Goal: Check status: Check status

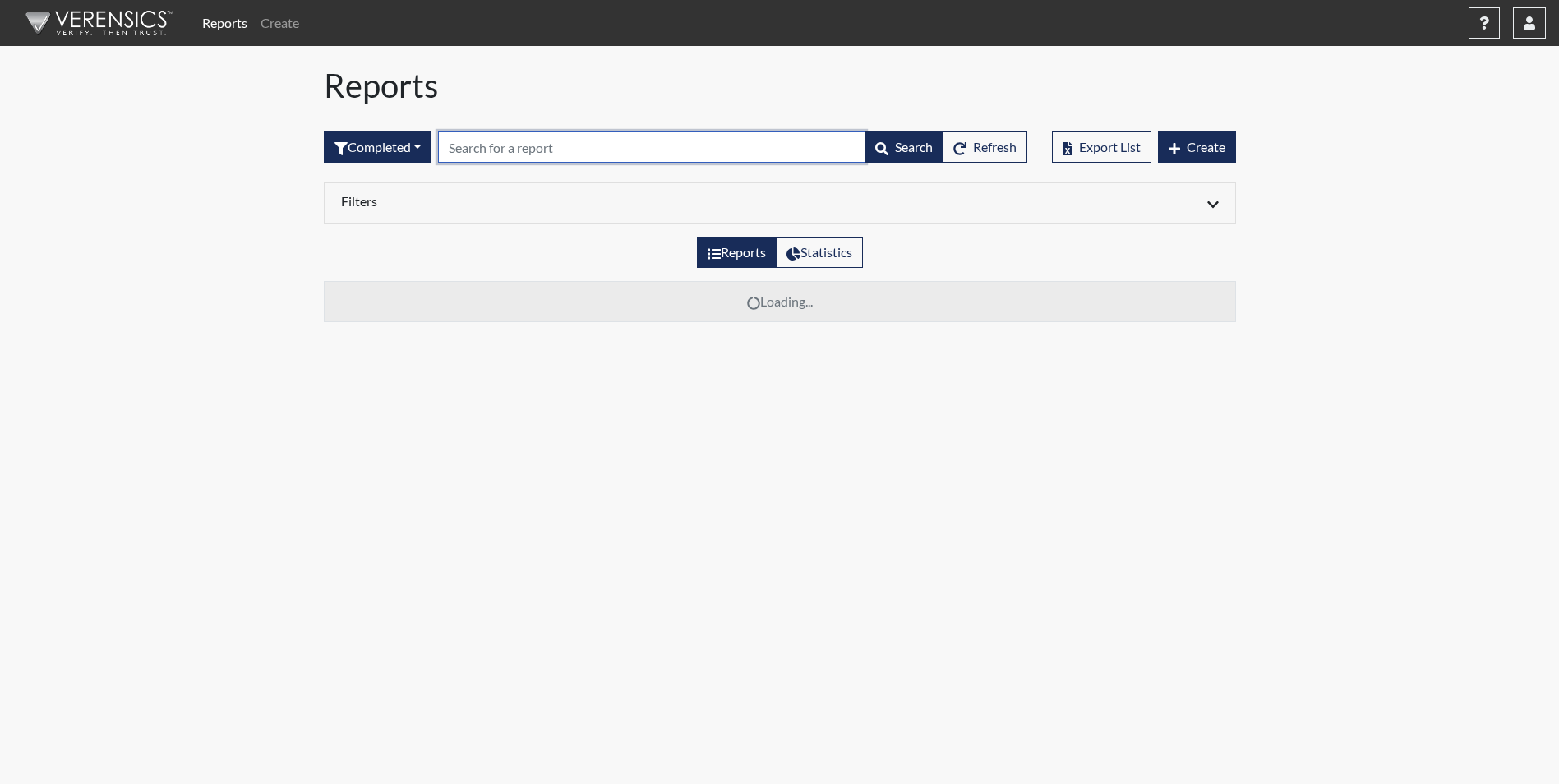
click at [495, 154] on input "text" at bounding box center [651, 147] width 427 height 31
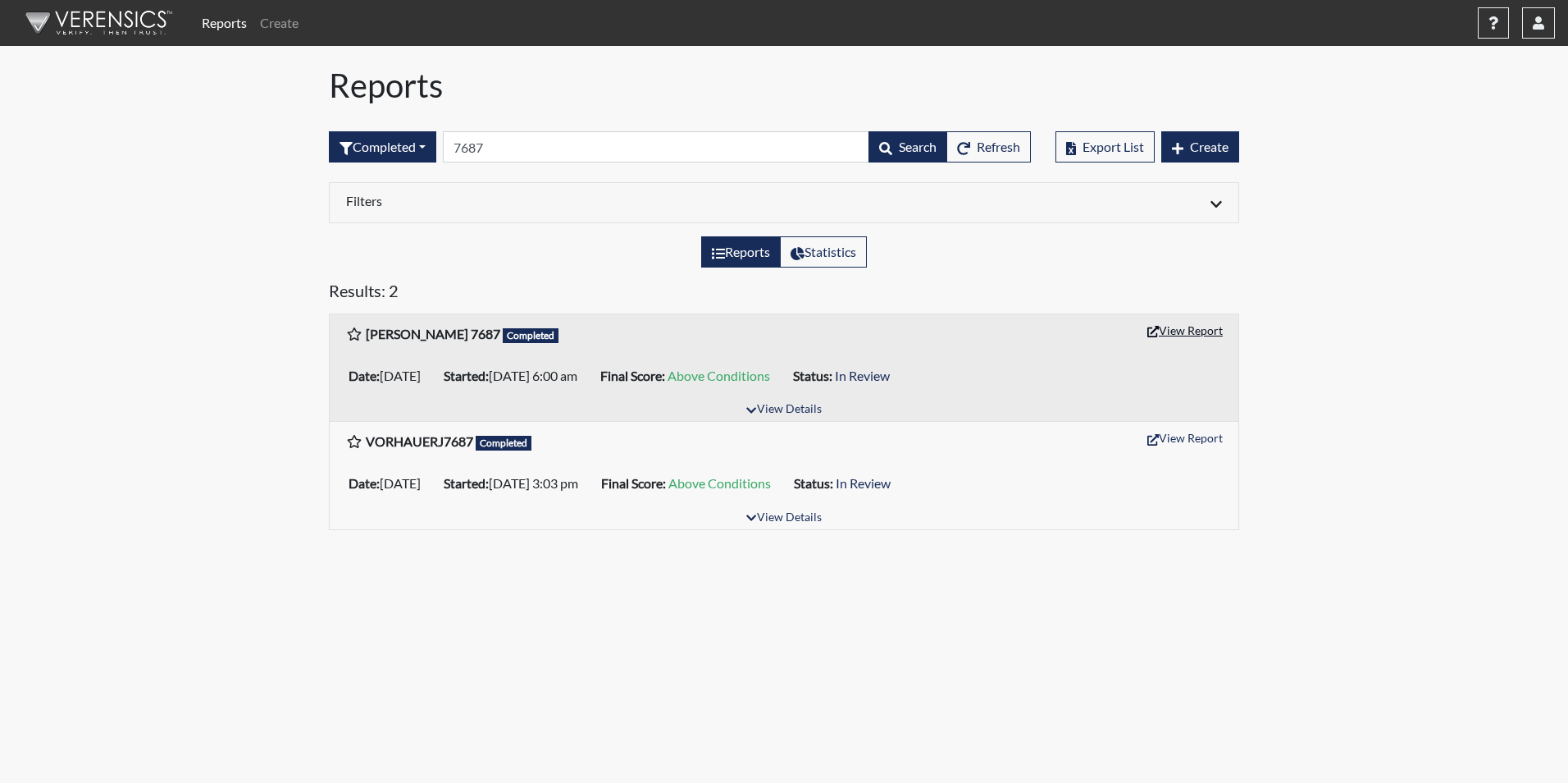
click at [1157, 335] on icon "button" at bounding box center [1153, 331] width 11 height 12
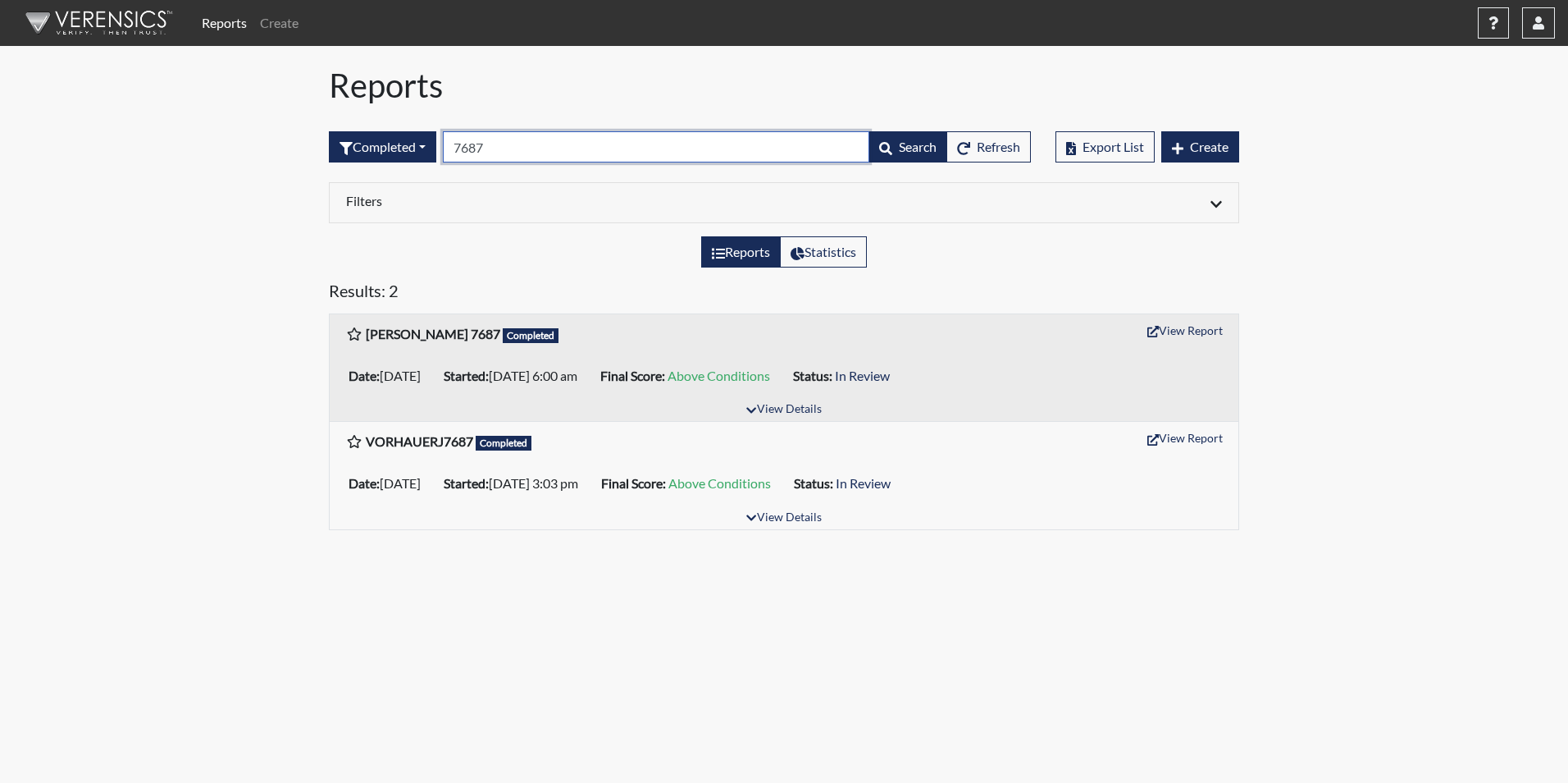
click at [504, 154] on input "7687" at bounding box center [655, 147] width 426 height 31
type input "7"
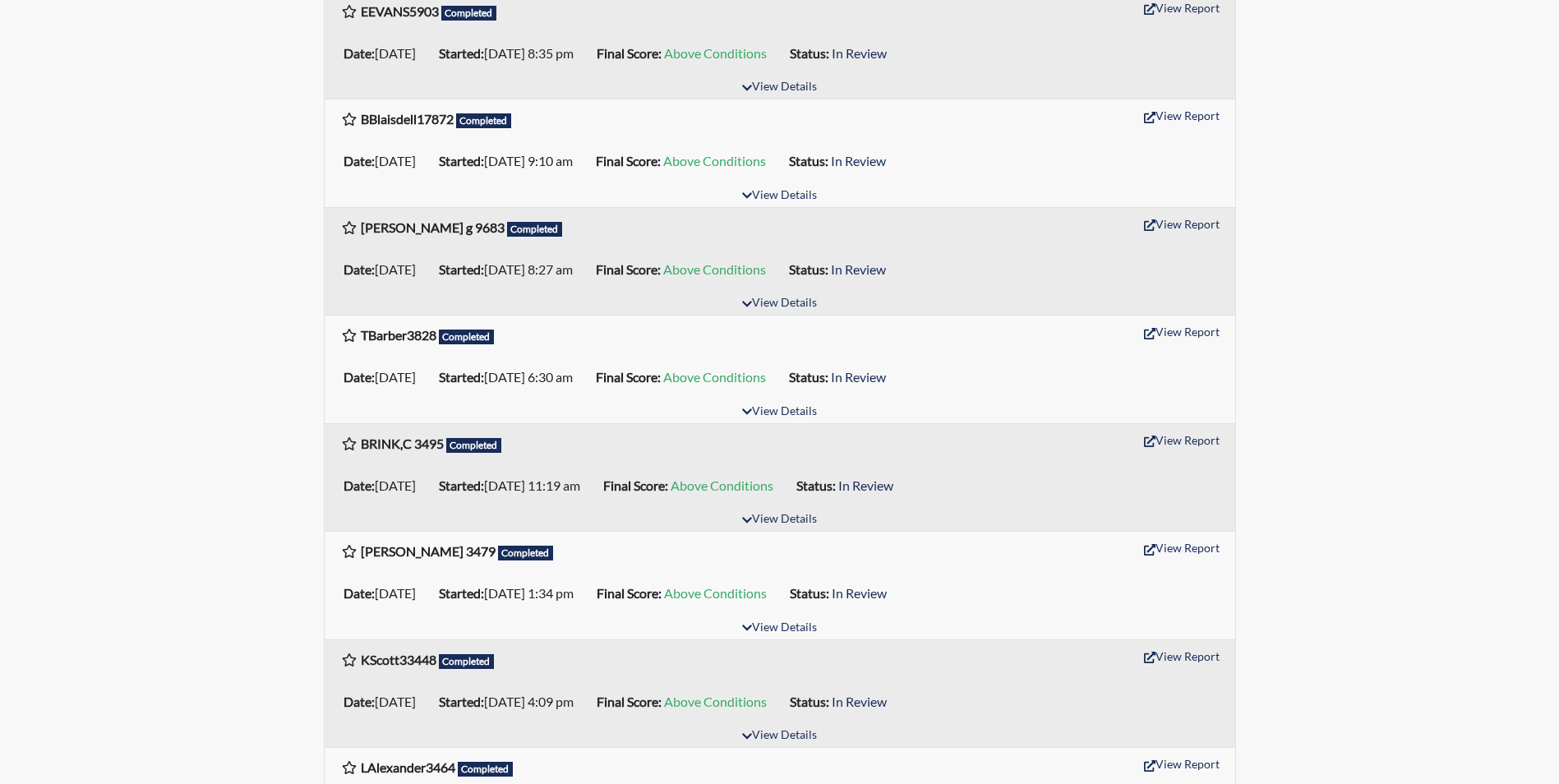
scroll to position [328, 0]
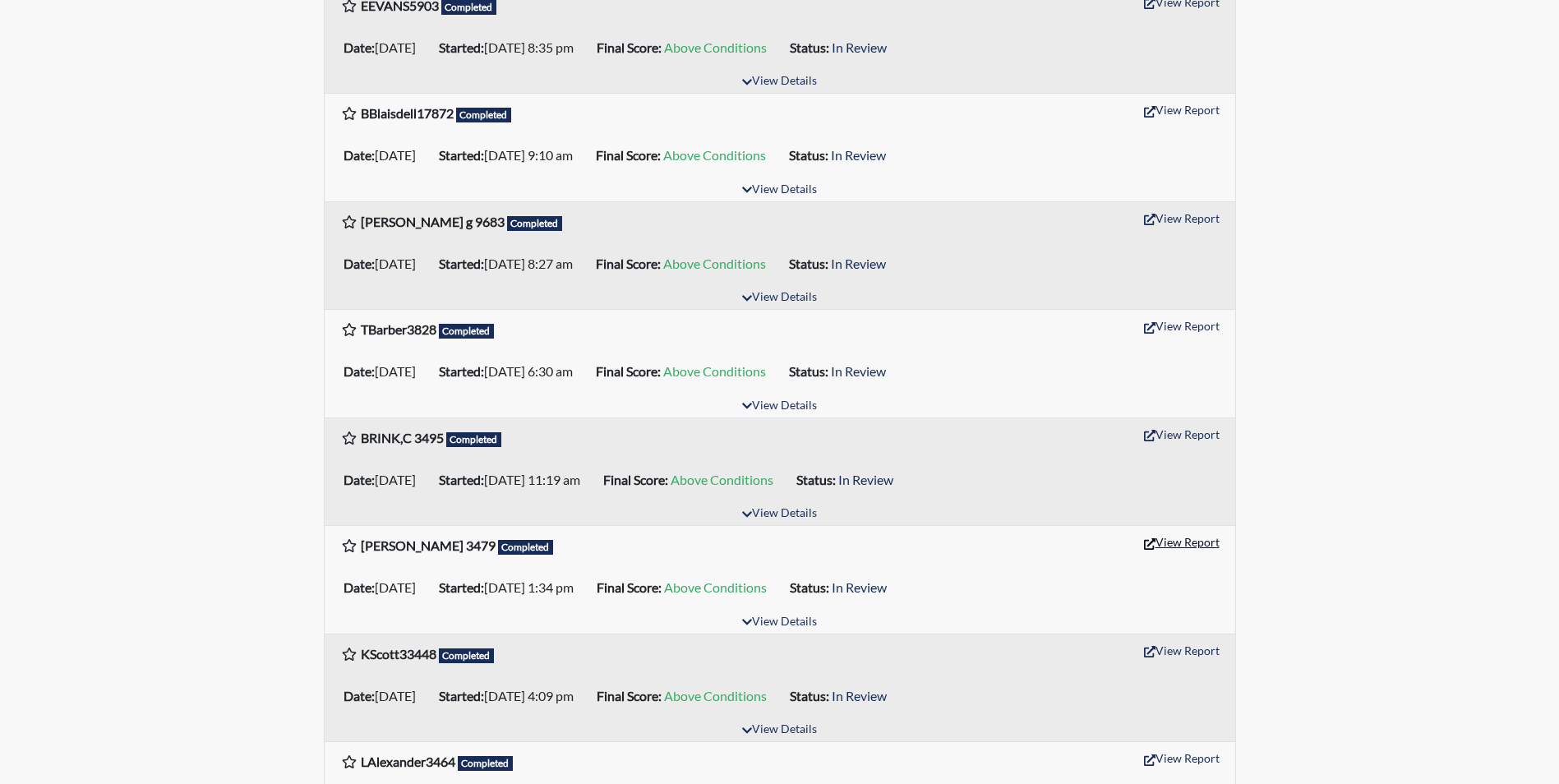
click at [1179, 548] on button "View Report" at bounding box center [1182, 541] width 91 height 26
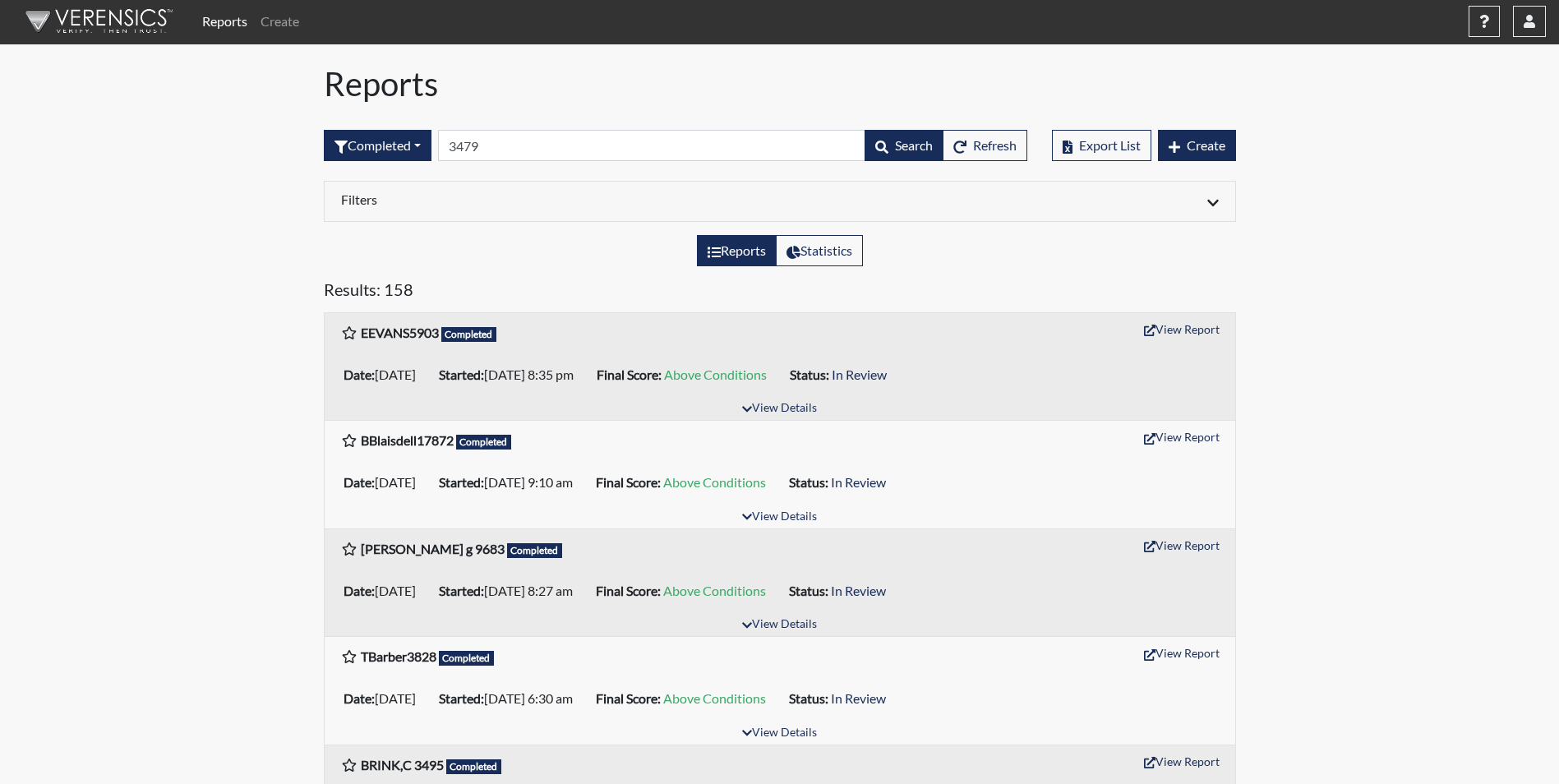
scroll to position [0, 0]
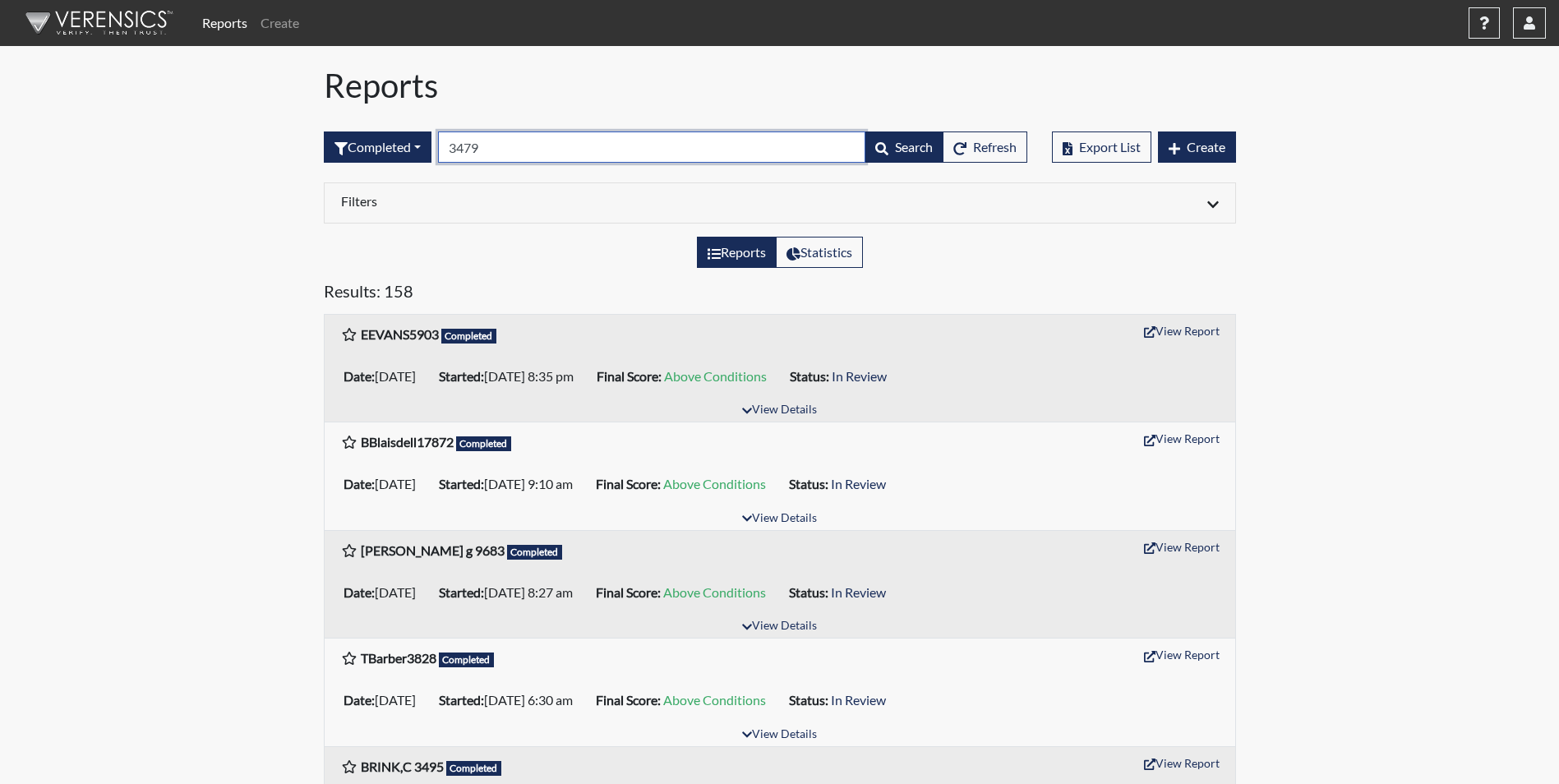
click at [508, 144] on input "3479" at bounding box center [651, 147] width 427 height 31
type input "3"
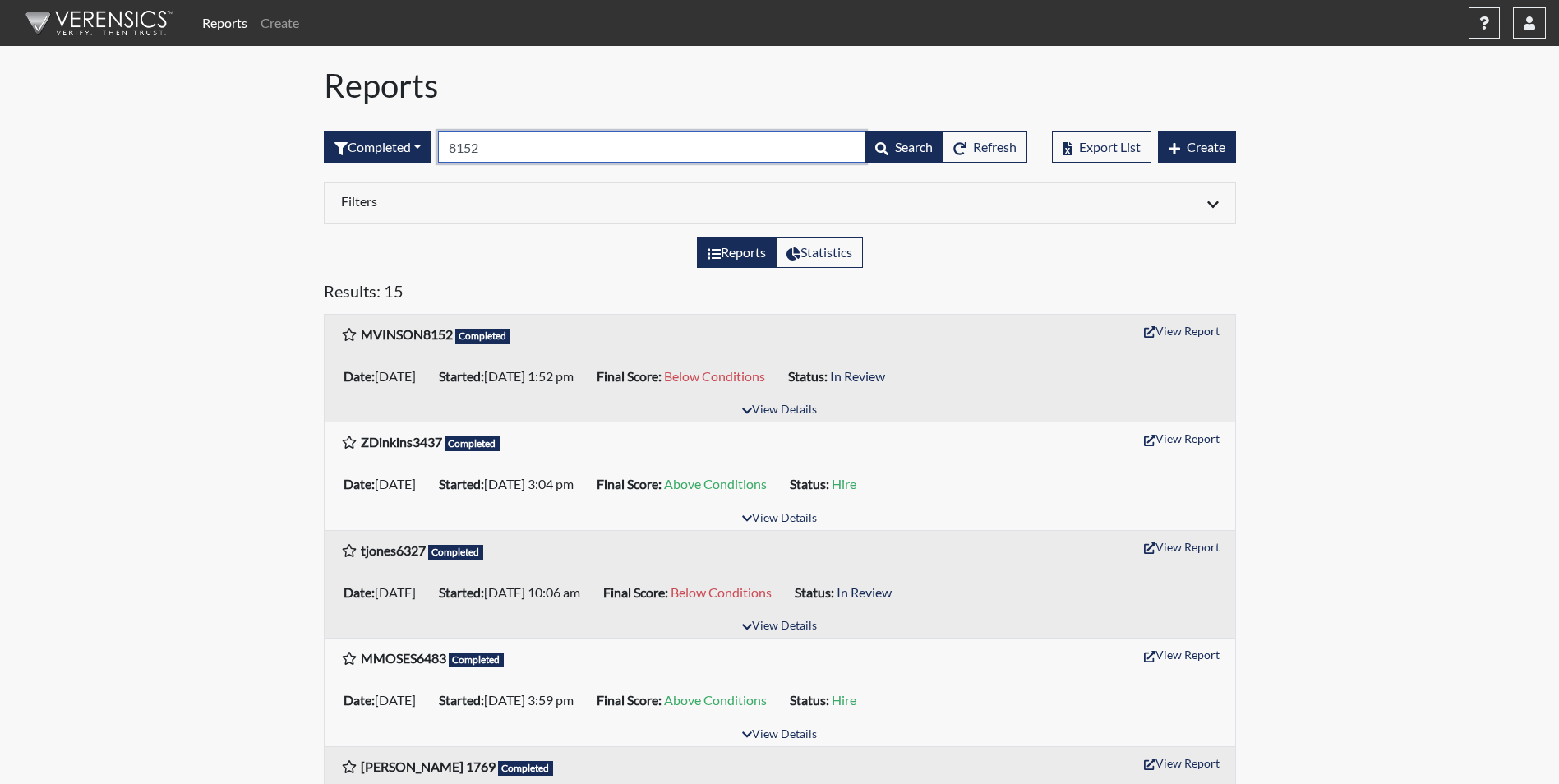
click at [544, 151] on input "8152" at bounding box center [651, 147] width 427 height 31
type input "8"
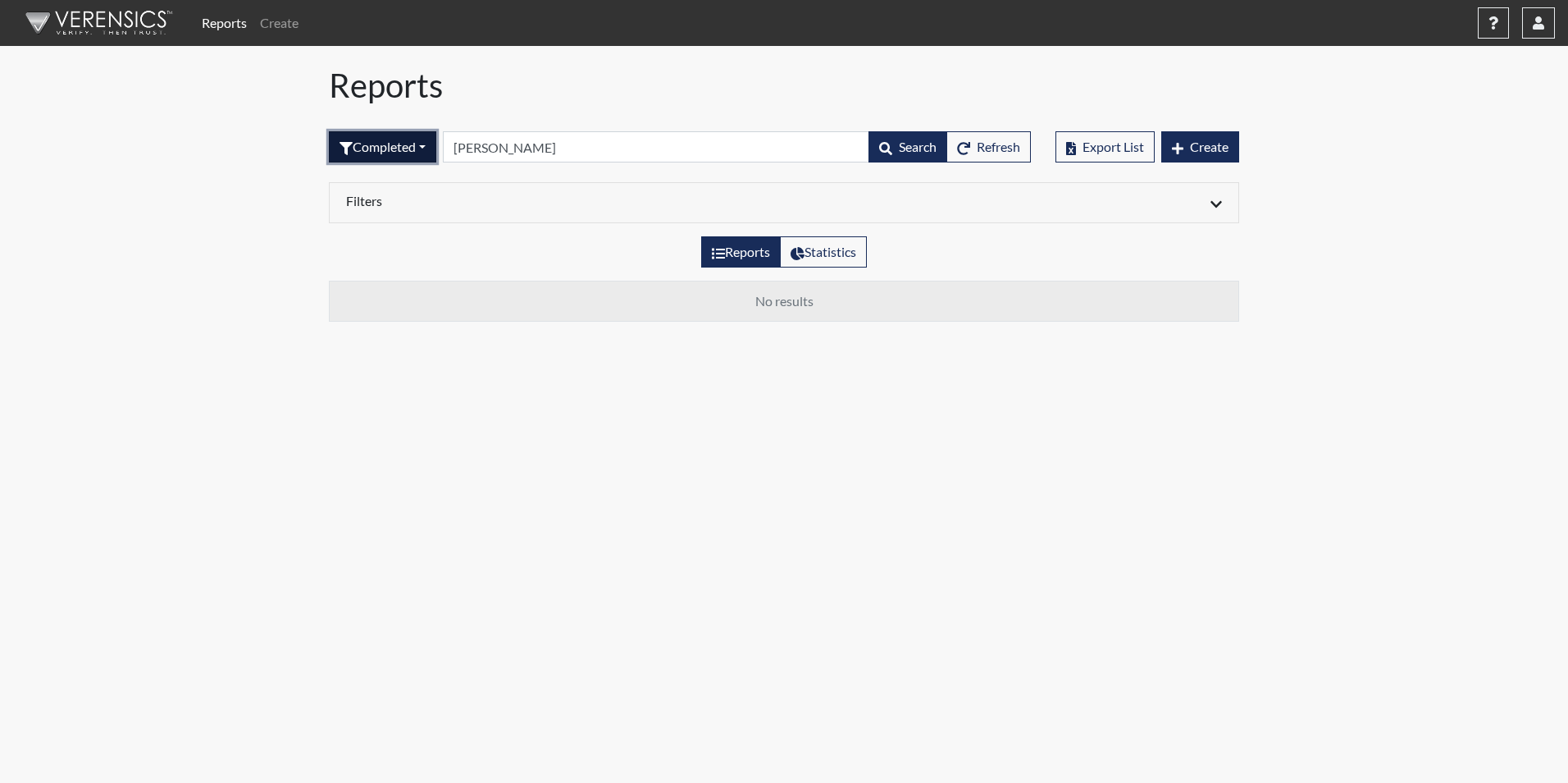
click at [427, 152] on button "Completed" at bounding box center [382, 147] width 108 height 31
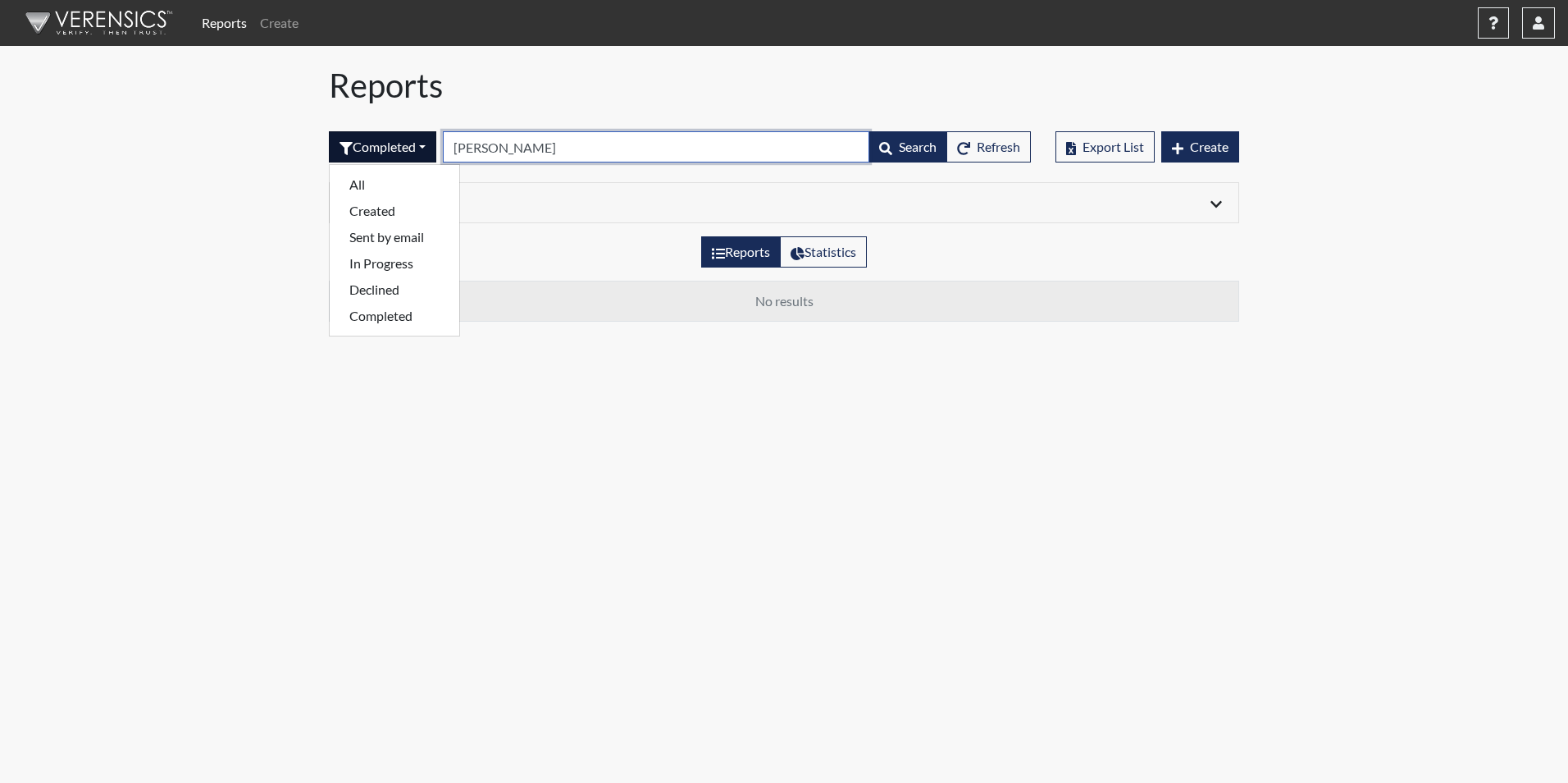
click at [481, 150] on input "latimore" at bounding box center [655, 147] width 426 height 31
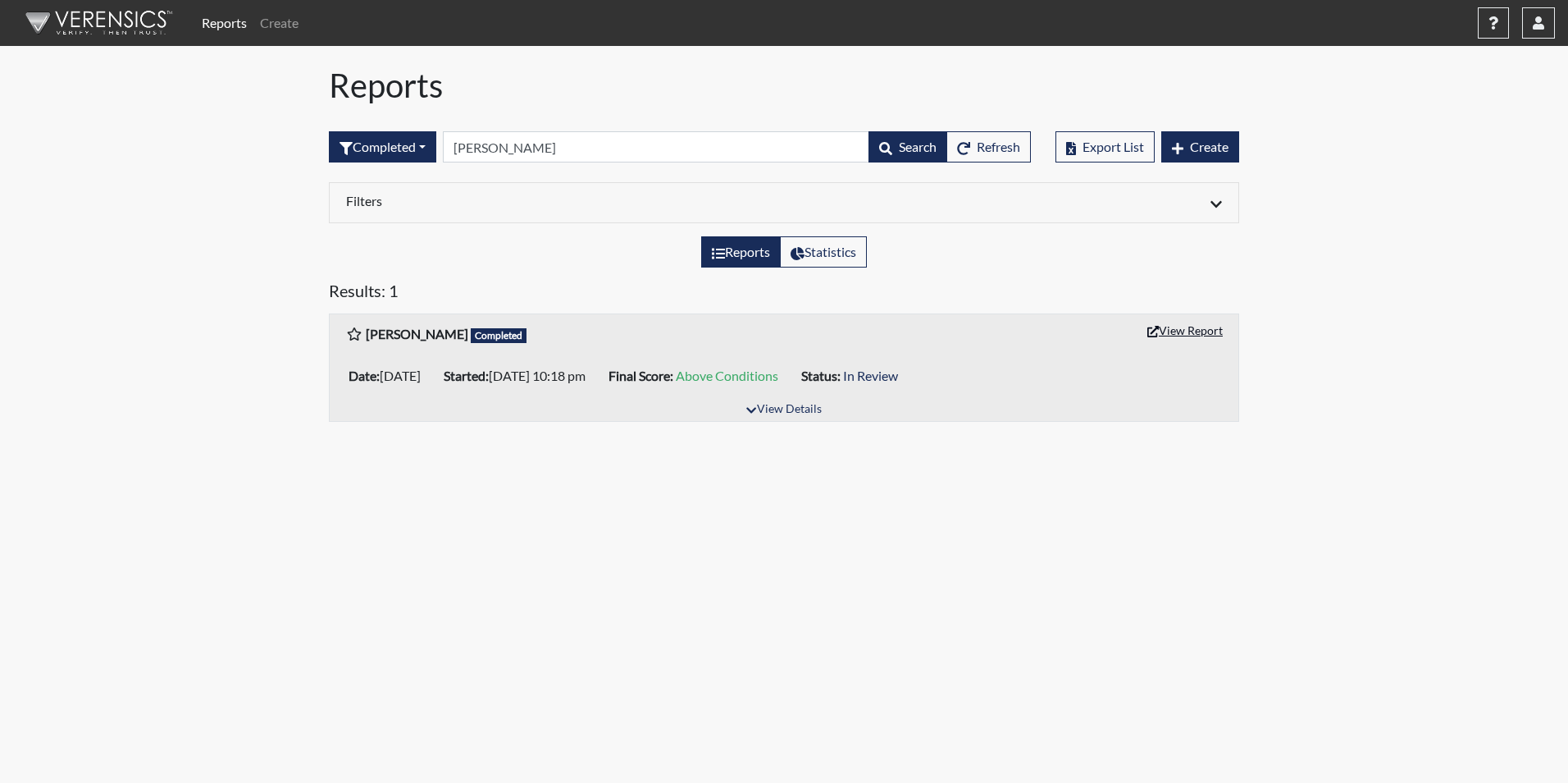
click at [1191, 324] on button "View Report" at bounding box center [1185, 329] width 90 height 25
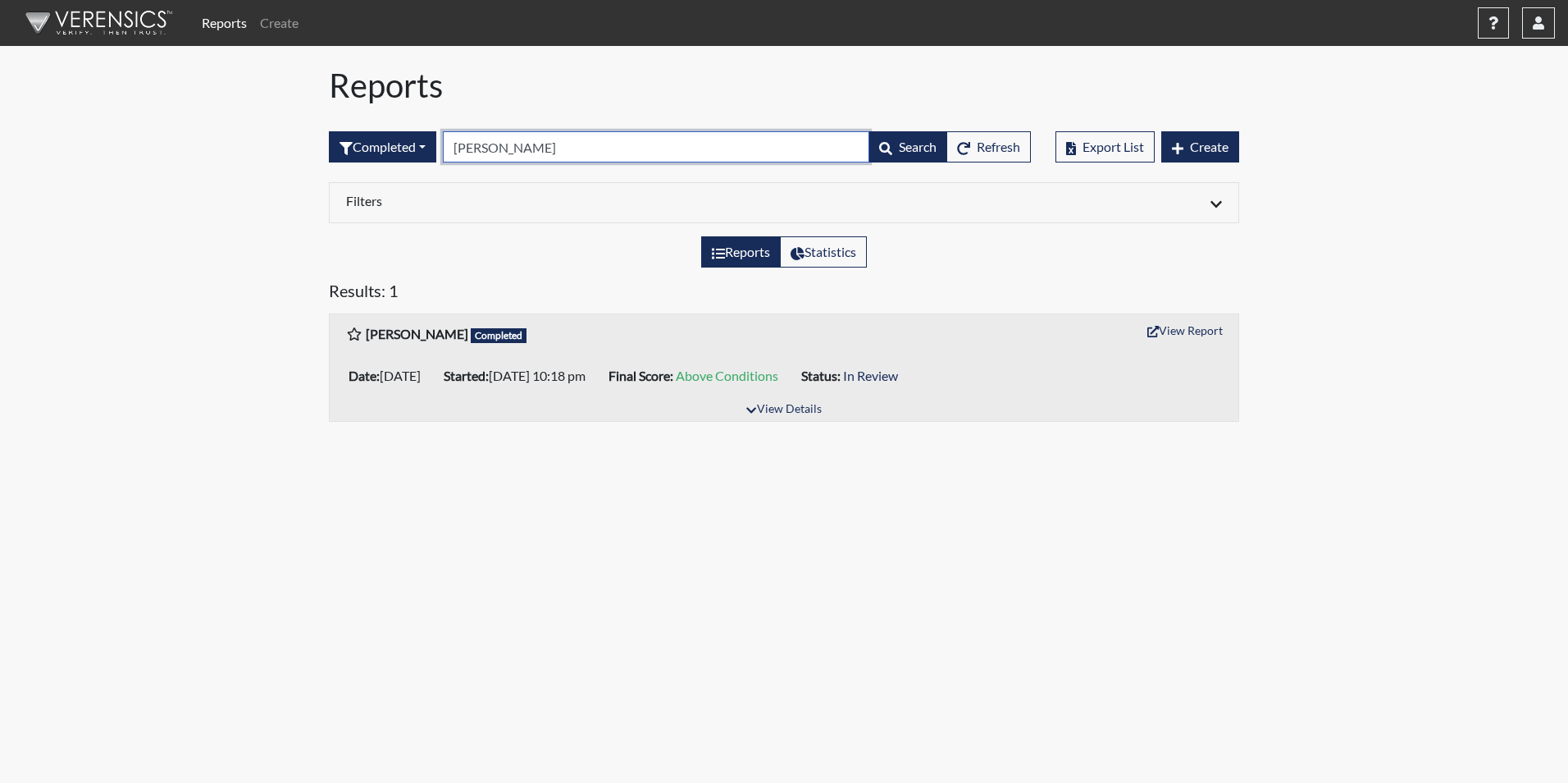
click at [547, 155] on input "lattimore" at bounding box center [655, 147] width 426 height 31
type input "l"
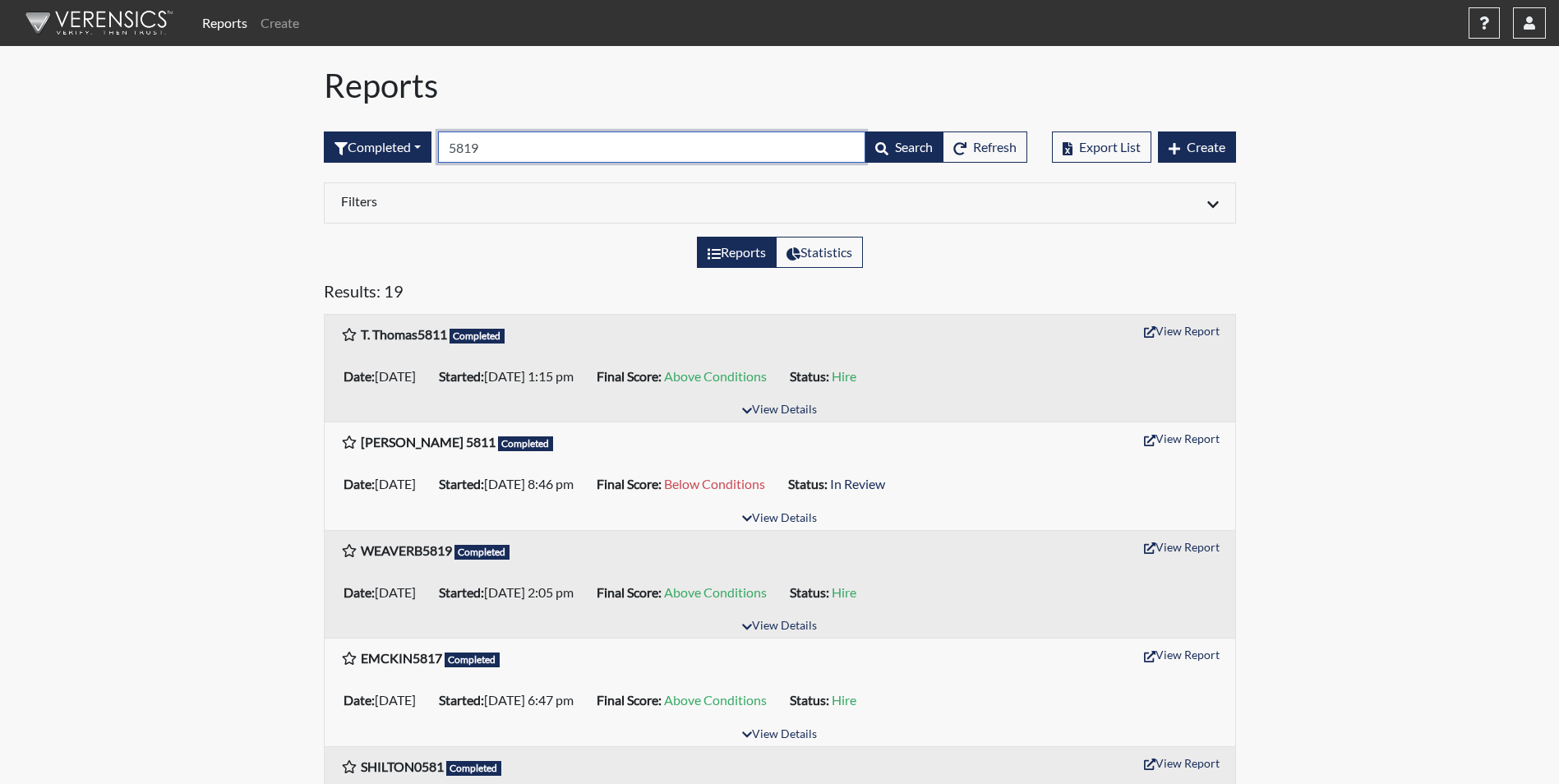
type input "5819"
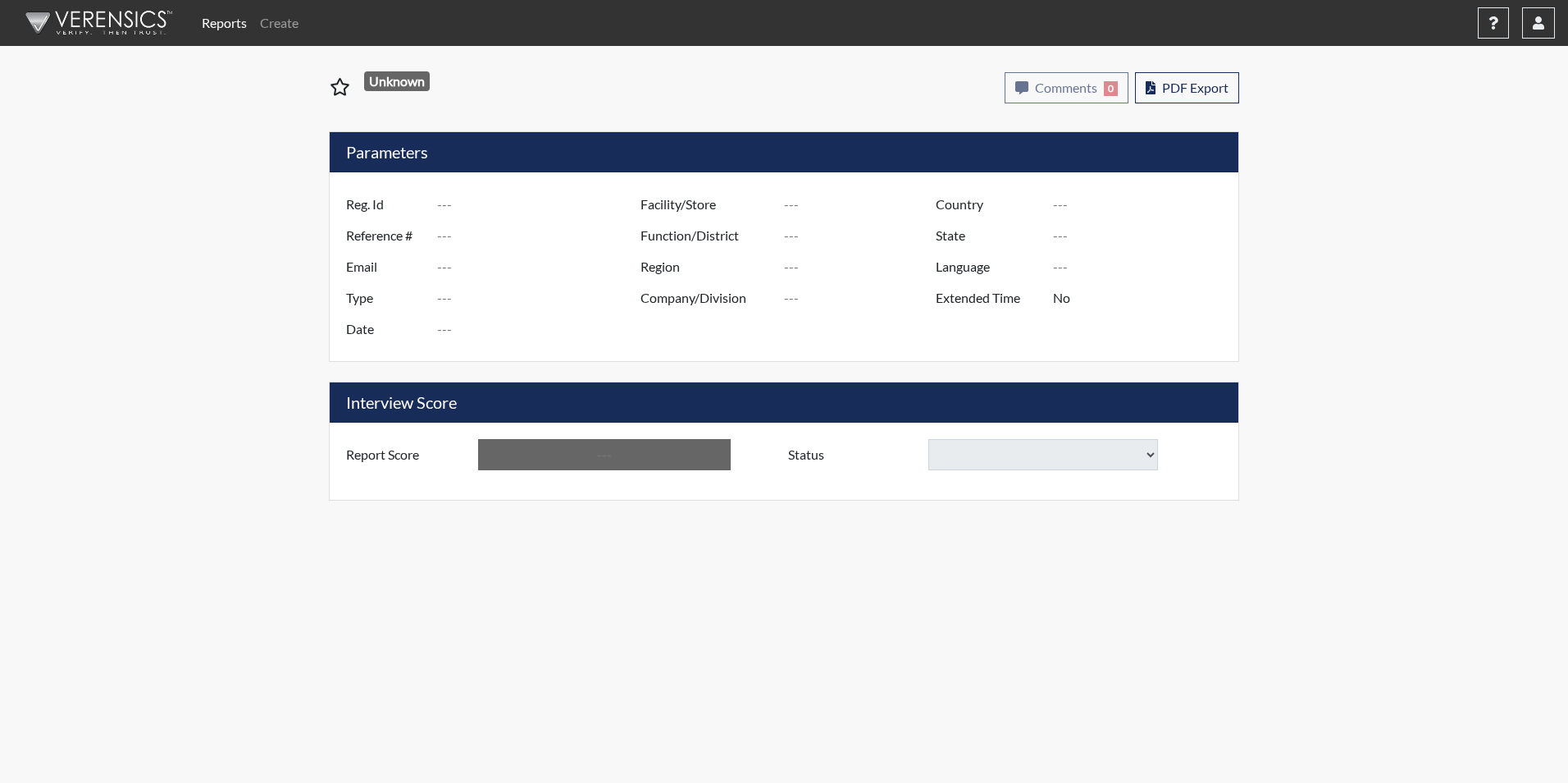
type input "[PERSON_NAME] 7687"
type input "51374"
type input "VORHAUER510THPSB3@YAHOO.COM"
type input "Corrections Pre-Employment"
type input "Sep 18, 2025"
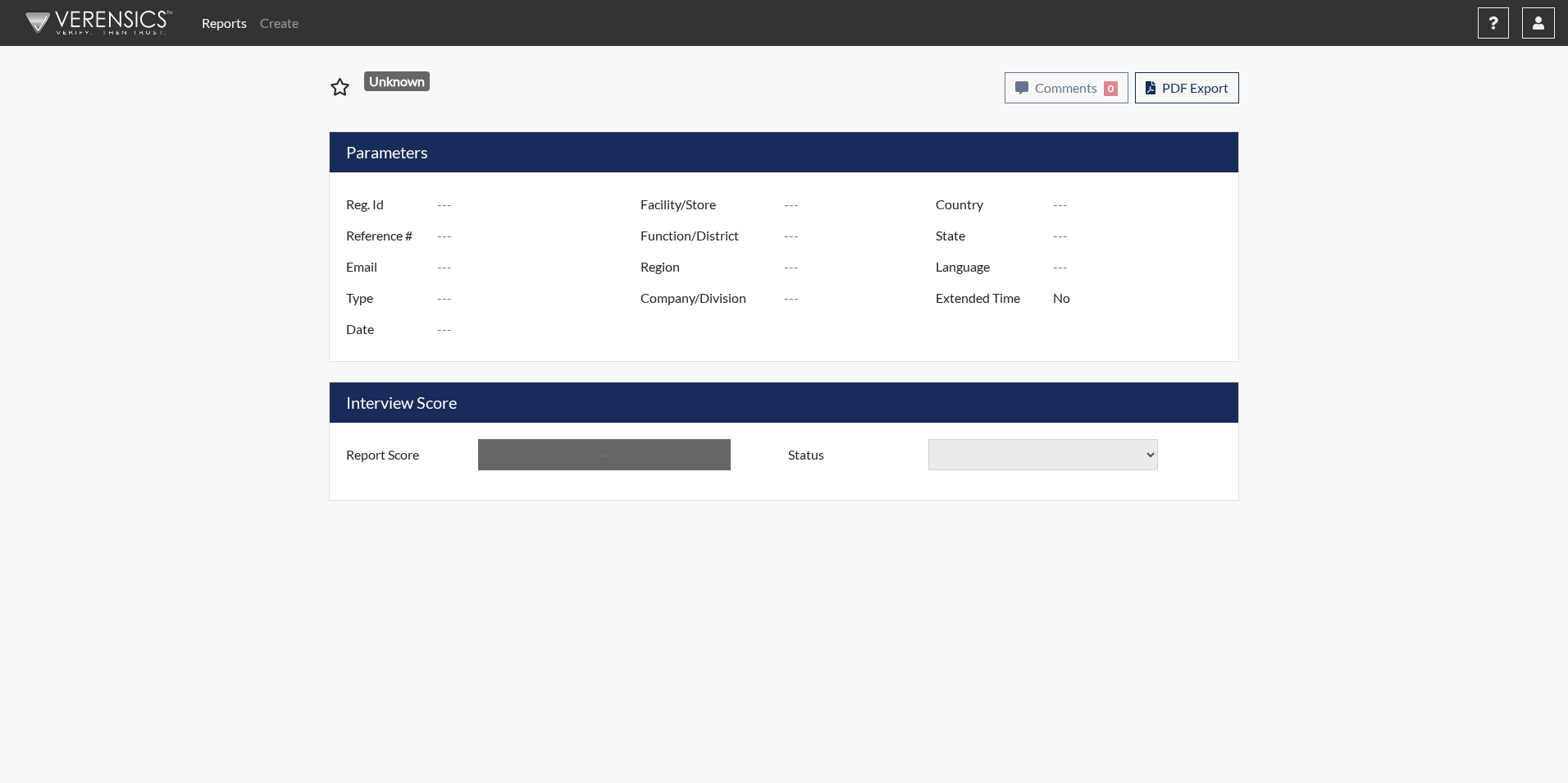
type input "Kirkland CI"
type input "[GEOGRAPHIC_DATA]"
type input "[US_STATE]"
type input "English"
type input "Yes"
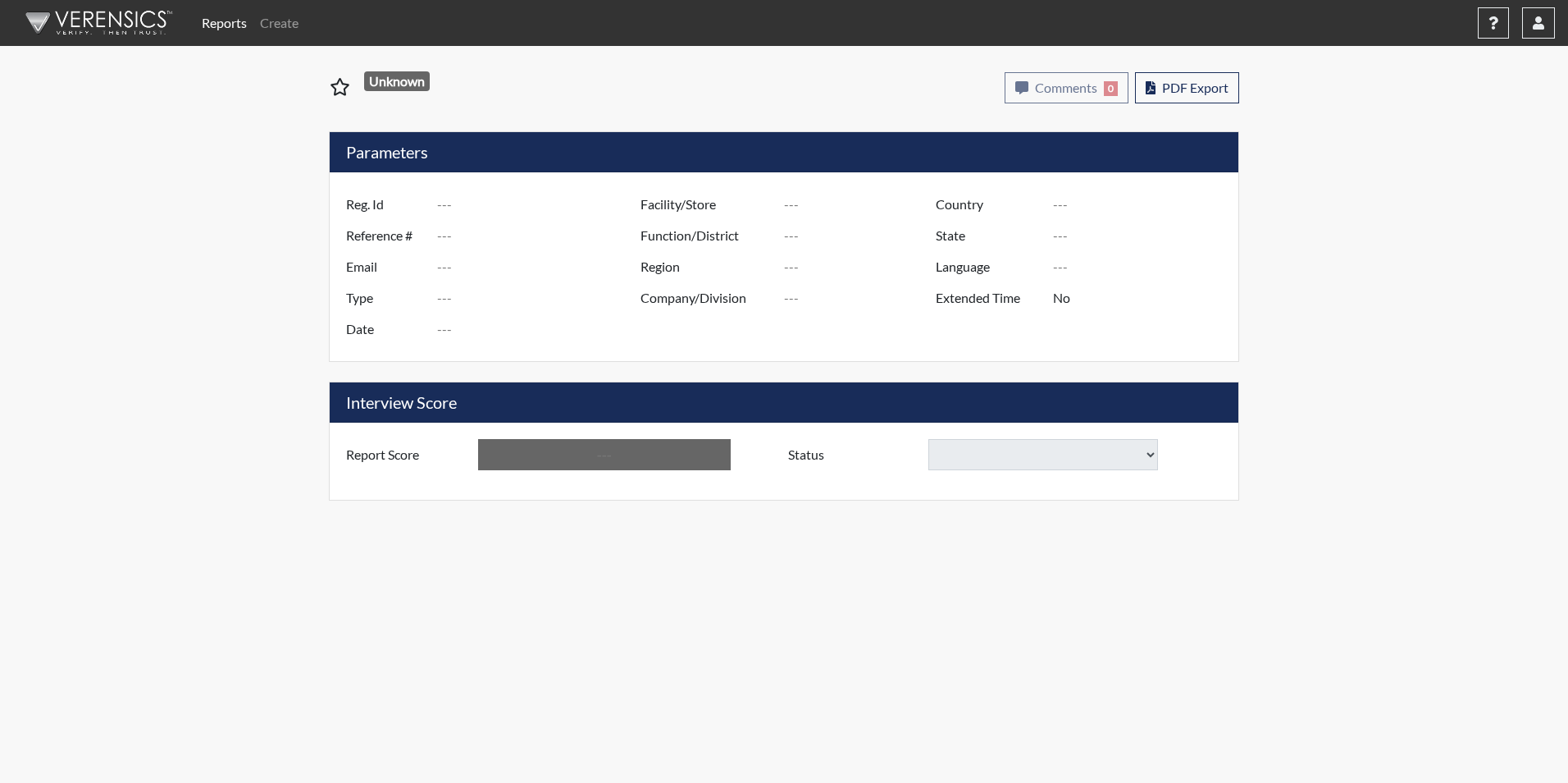
type input "Above Conditions"
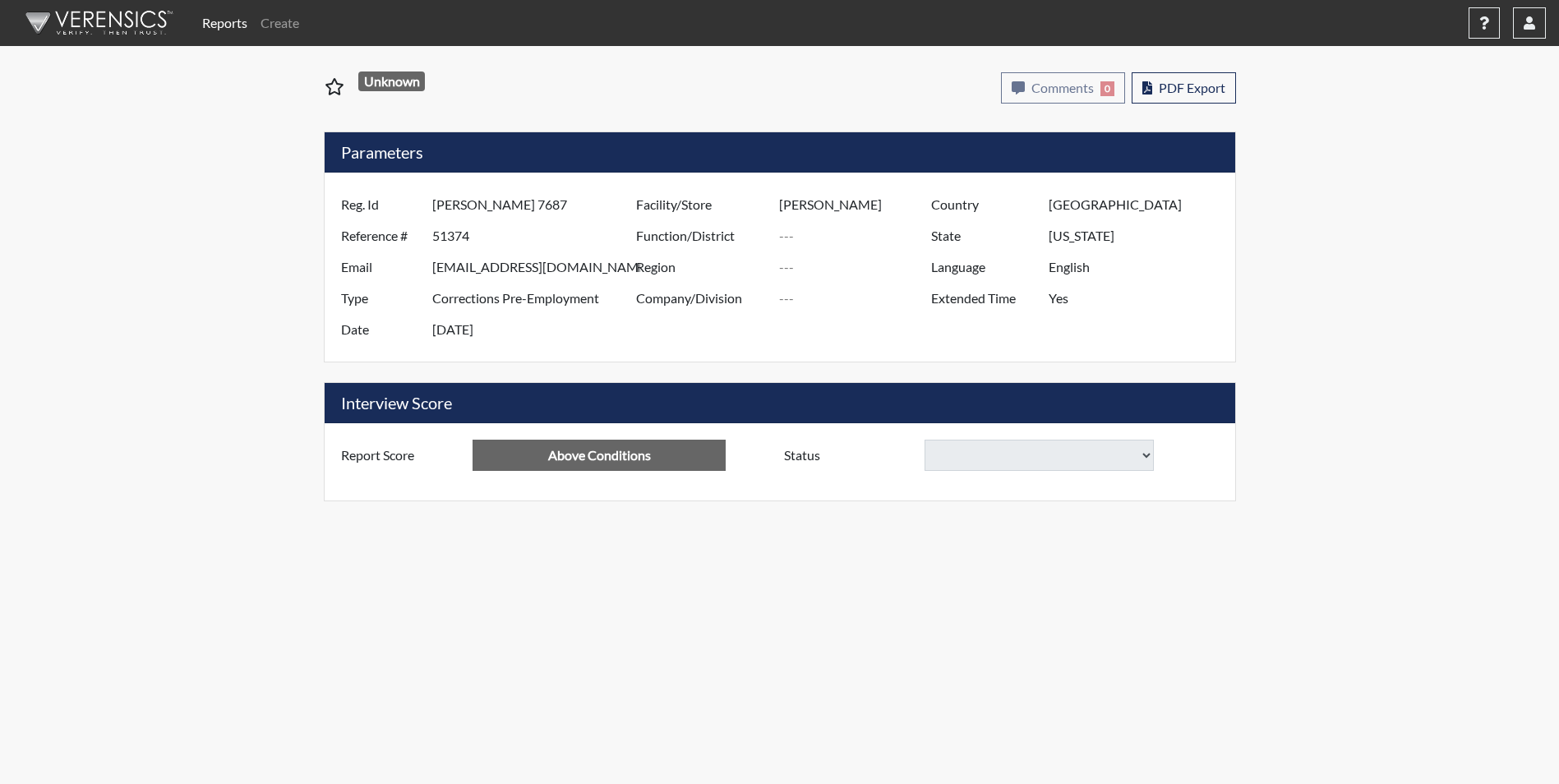
select select
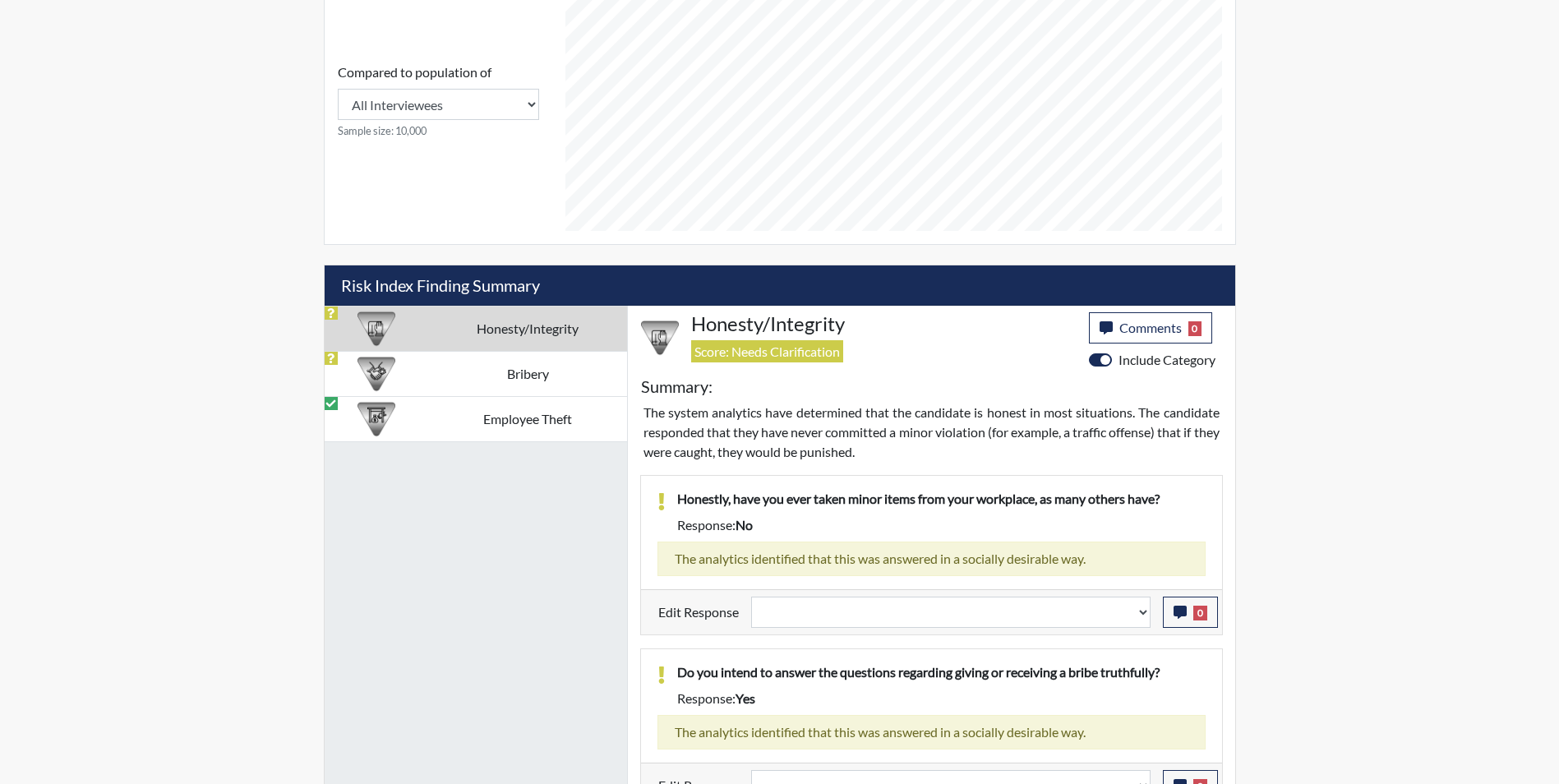
scroll to position [822, 0]
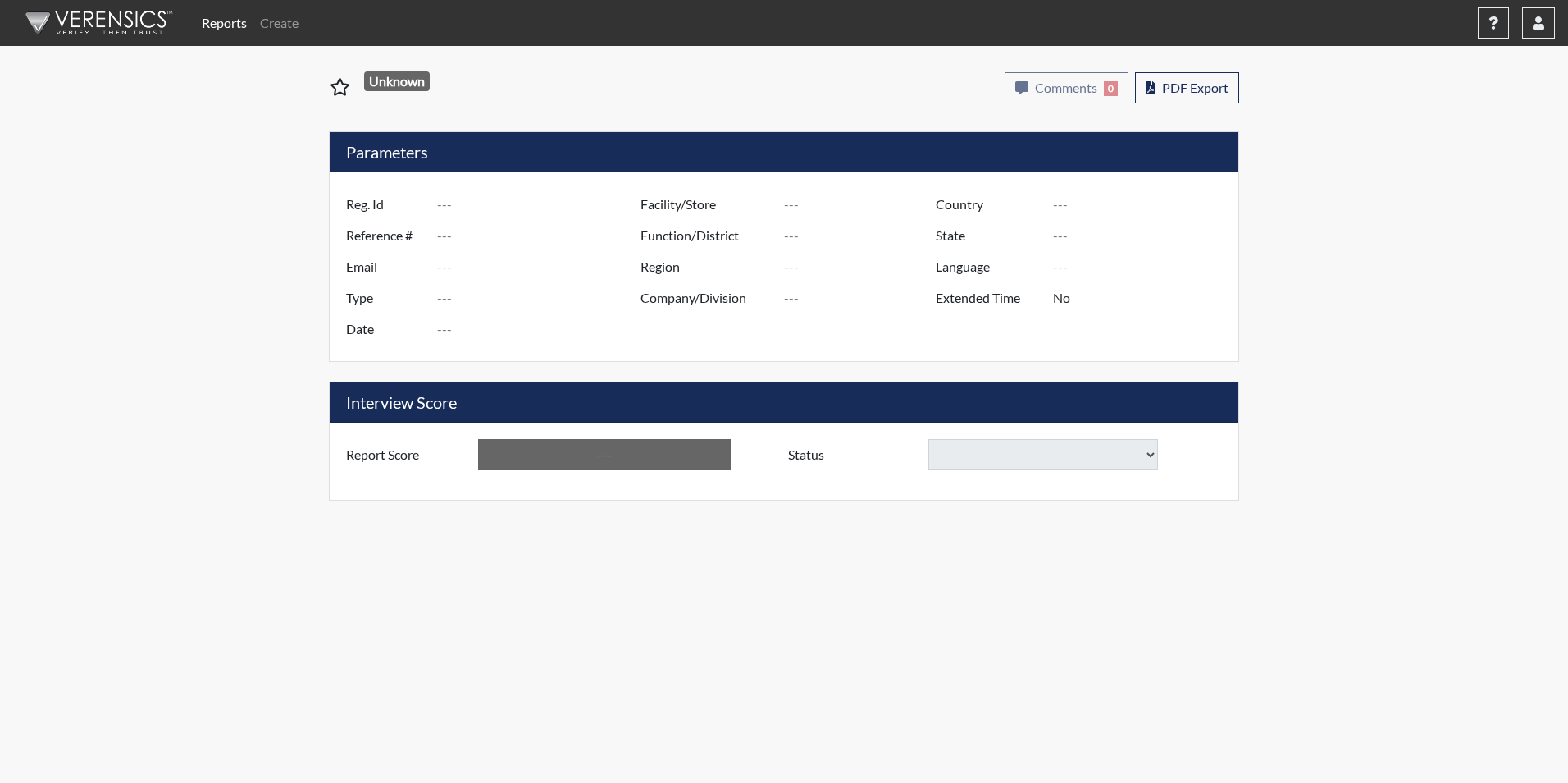
type input "[PERSON_NAME] 3479"
type input "50900"
type input "[EMAIL_ADDRESS][DOMAIN_NAME]"
type input "Corrections Pre-Employment"
type input "[DATE]"
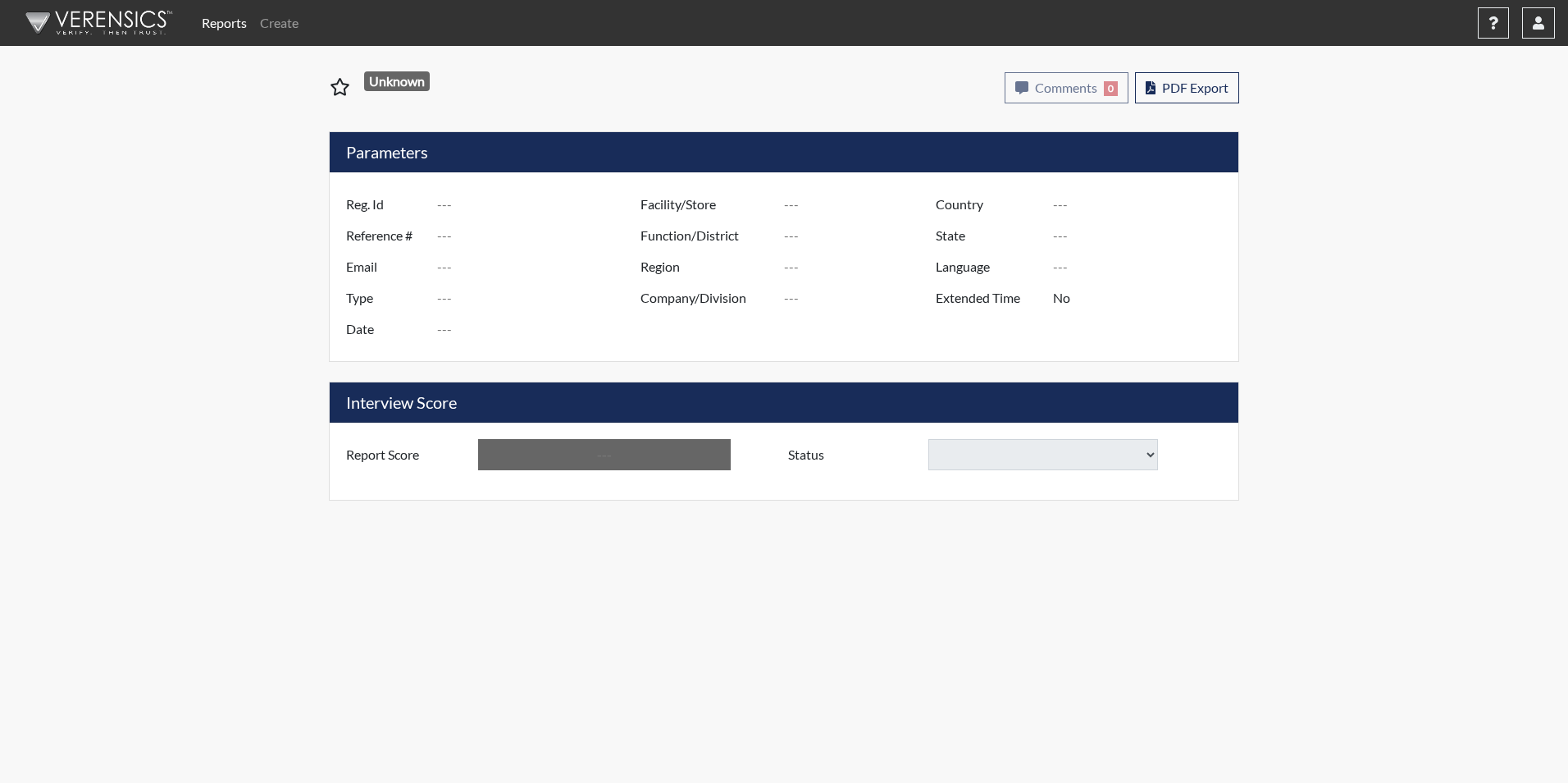
type input "[PERSON_NAME]"
type input "[GEOGRAPHIC_DATA]"
type input "[US_STATE]"
type input "English"
type input "Yes"
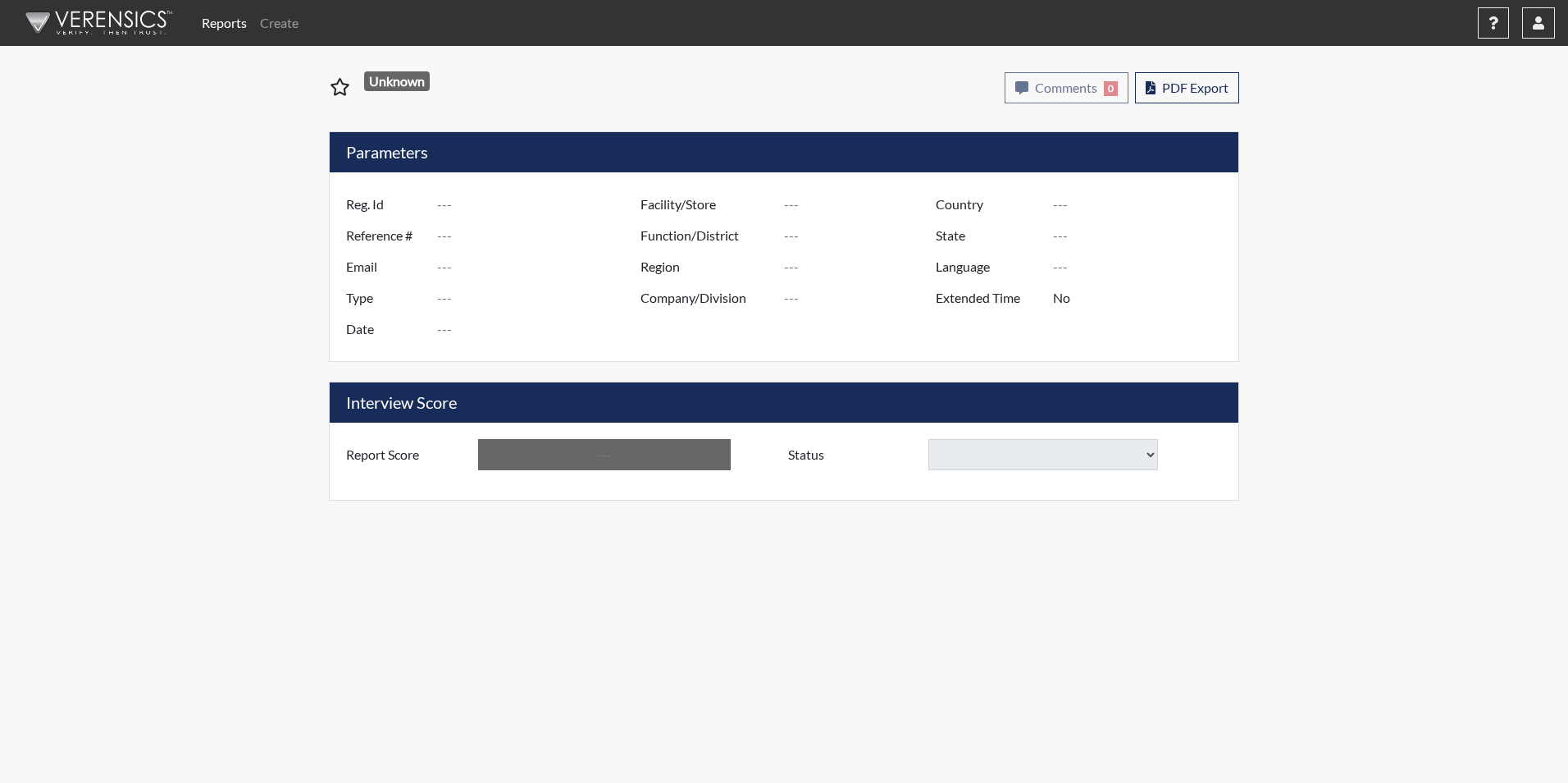
type input "Above Conditions"
select select
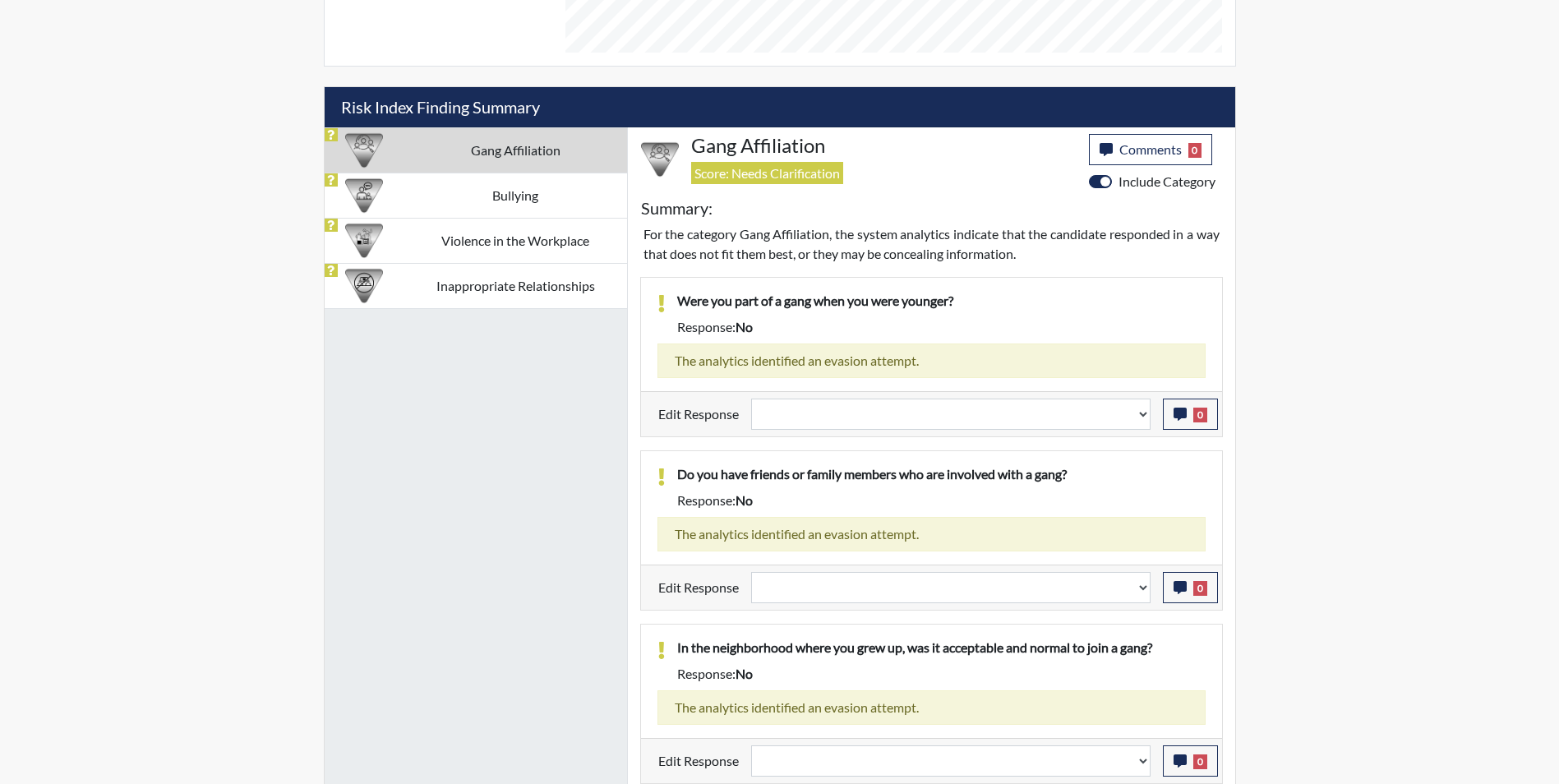
scroll to position [979, 0]
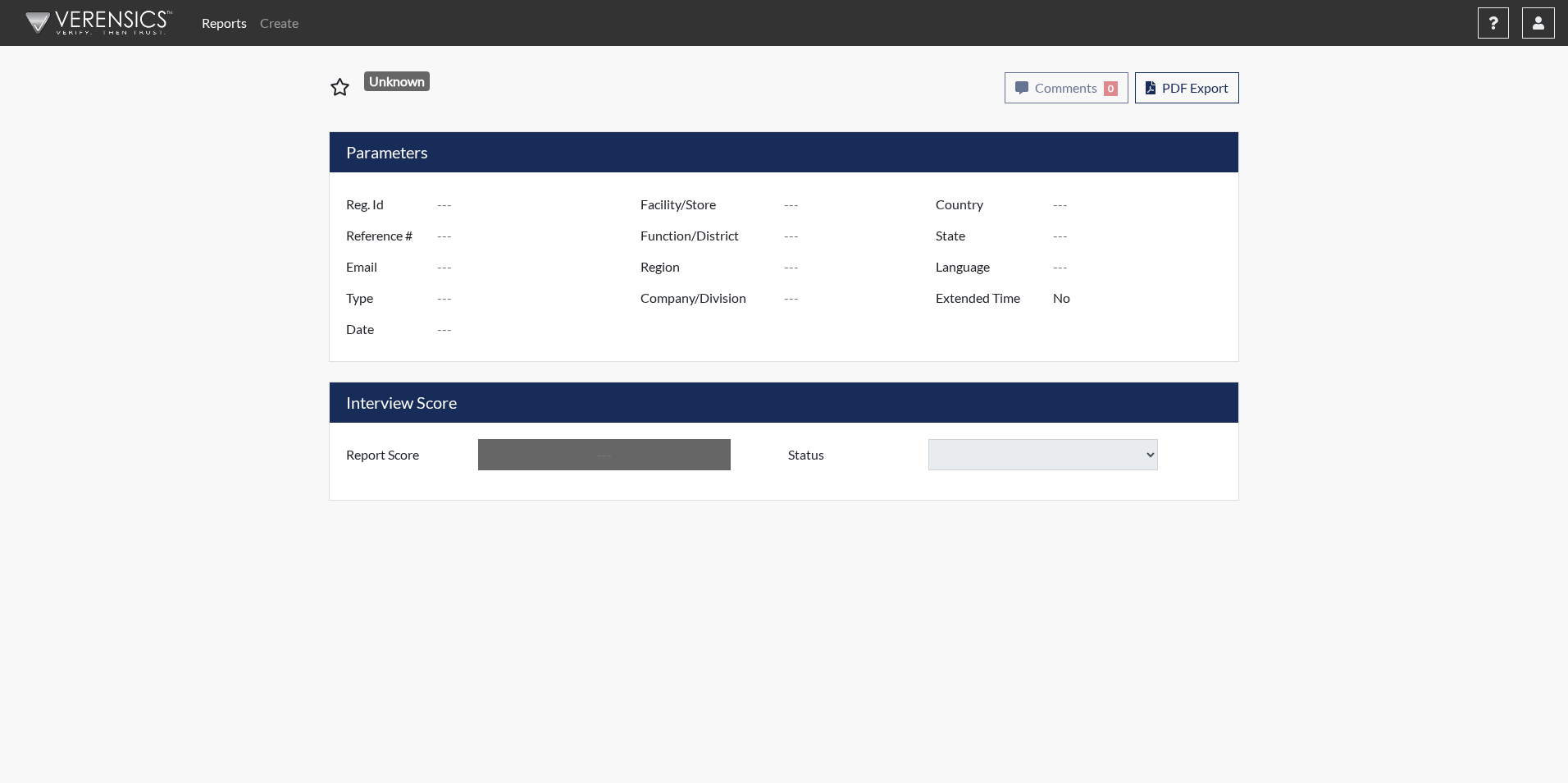
type input "[PERSON_NAME]"
type input "51523"
type input "lattimorechantile@yahoo.com"
type input "Corrections Pre-Employment"
type input "Sep 30, 2025"
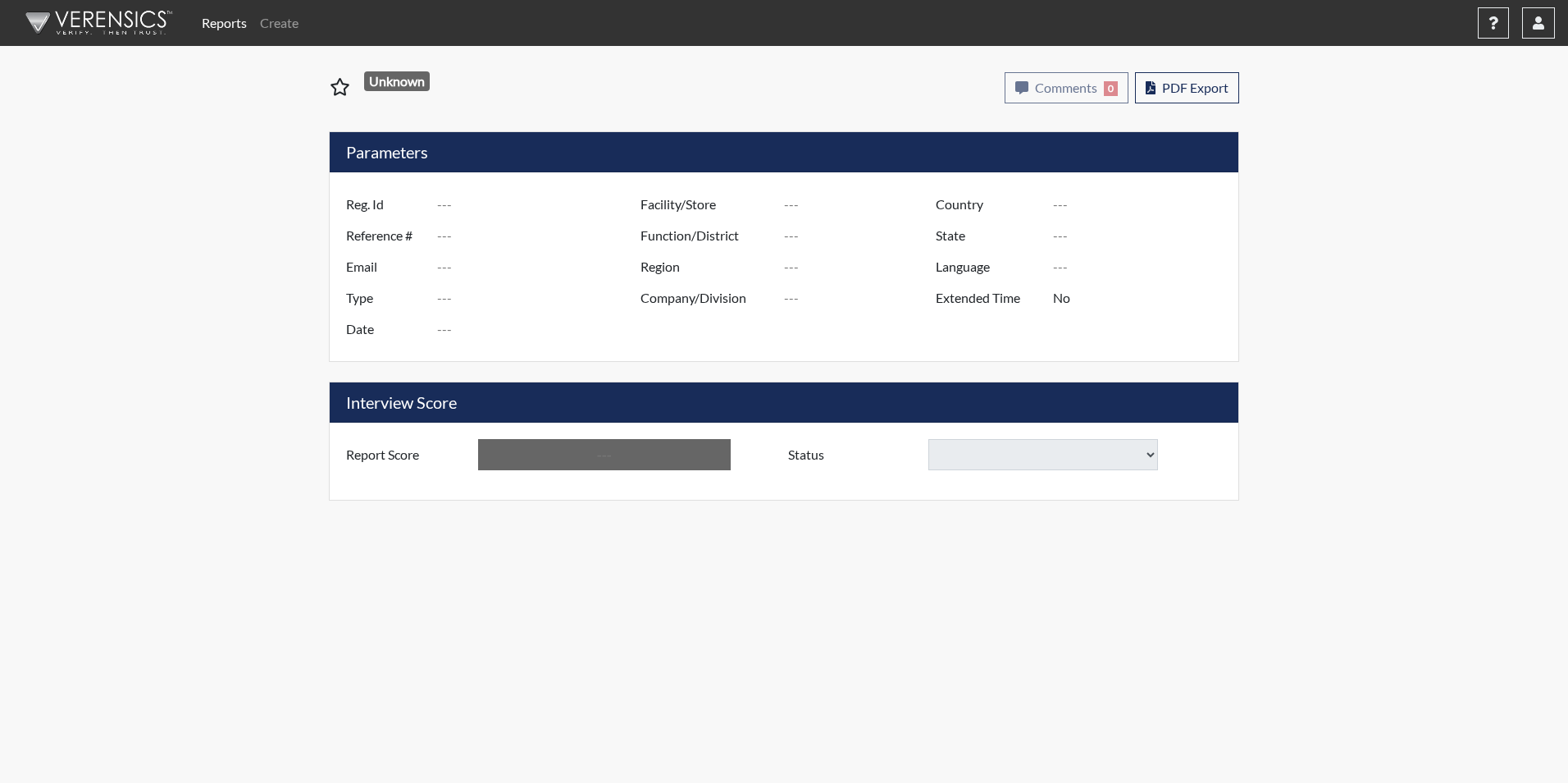
type input "Camille Graham CI"
type input "[GEOGRAPHIC_DATA]"
type input "[US_STATE]"
type input "English"
type input "Yes"
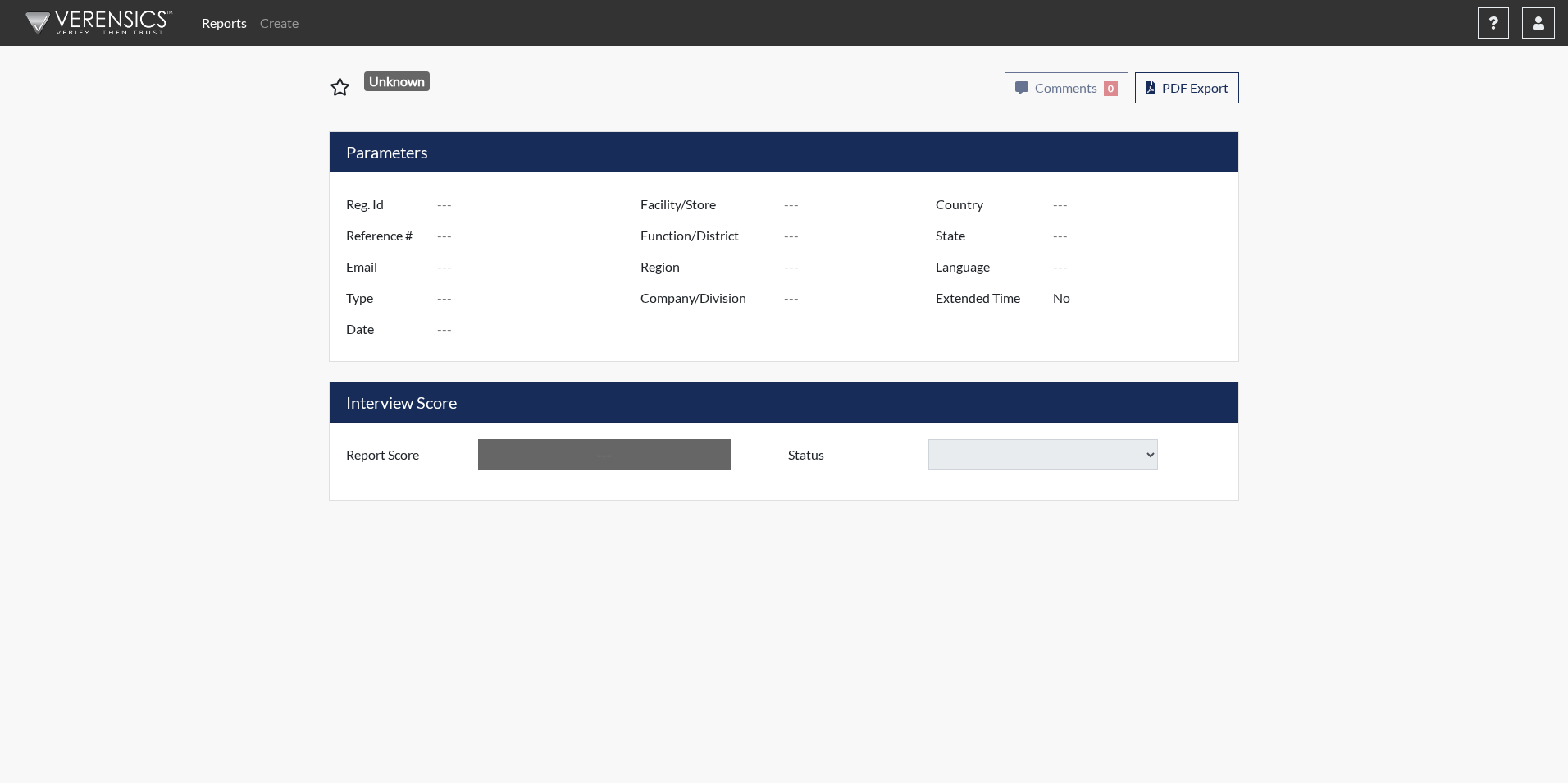
type input "Above Conditions"
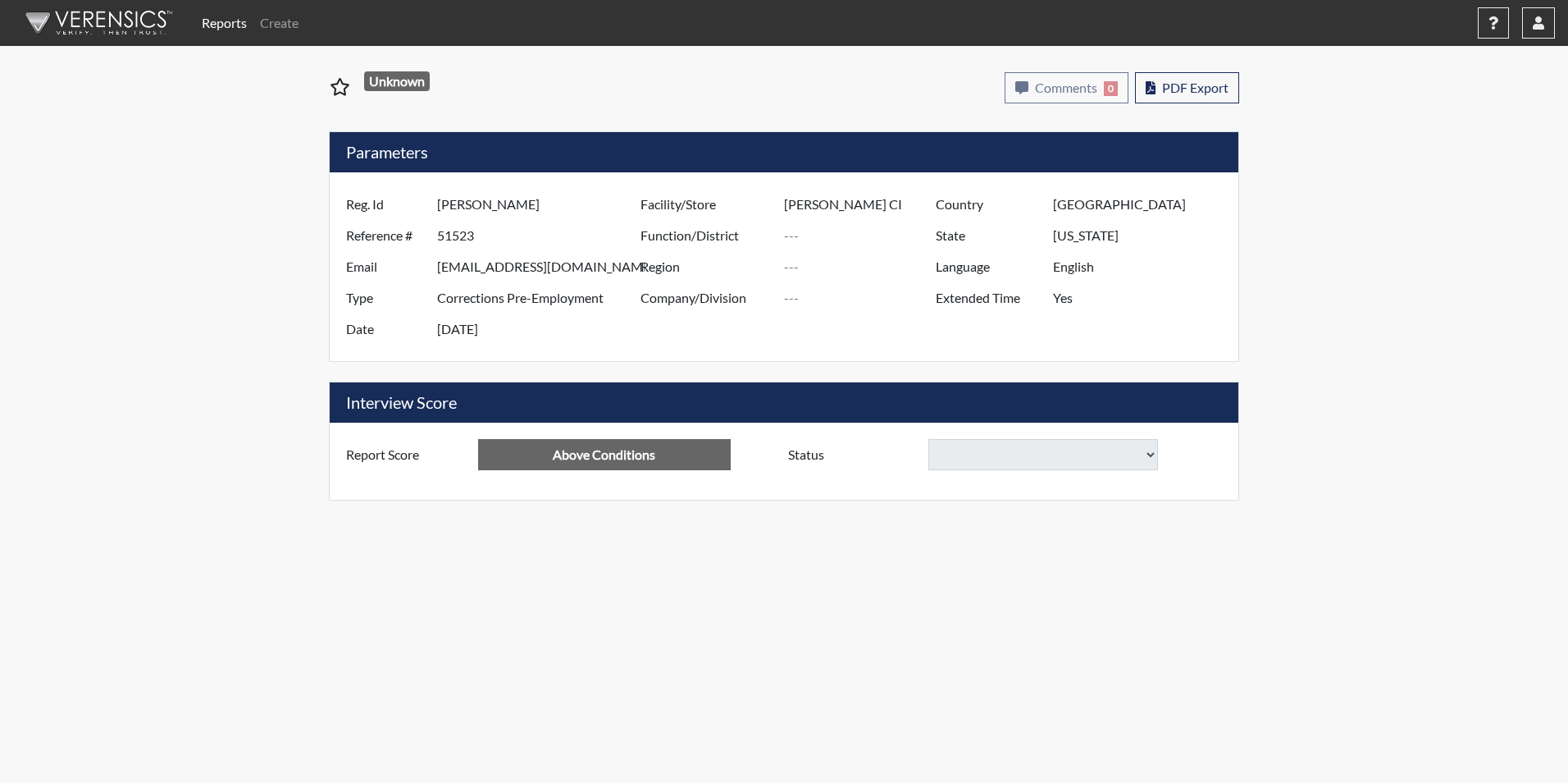
select select
